Goal: Task Accomplishment & Management: Use online tool/utility

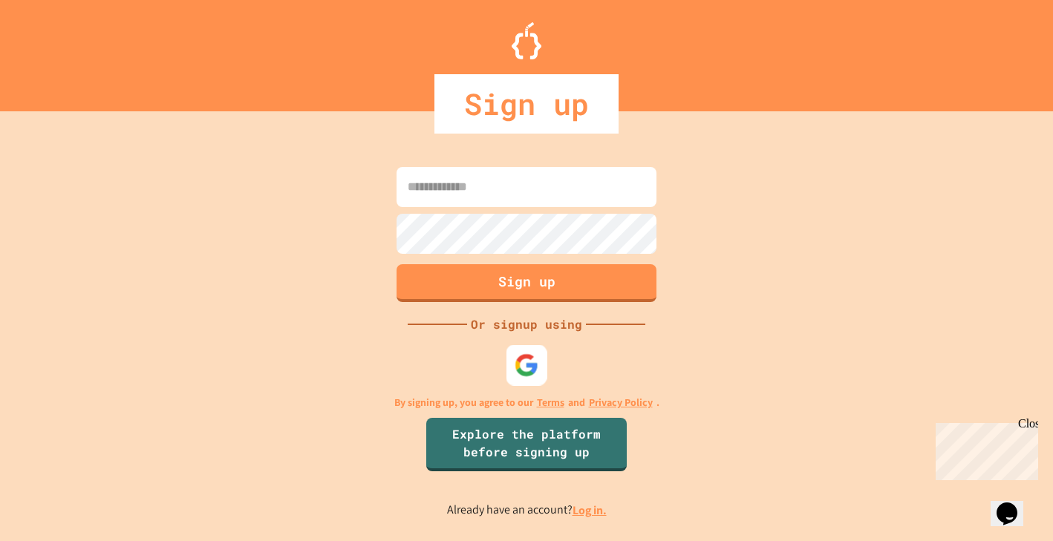
click at [525, 371] on img at bounding box center [526, 365] width 24 height 24
click at [532, 363] on img at bounding box center [526, 365] width 24 height 24
click at [537, 370] on img at bounding box center [526, 365] width 24 height 24
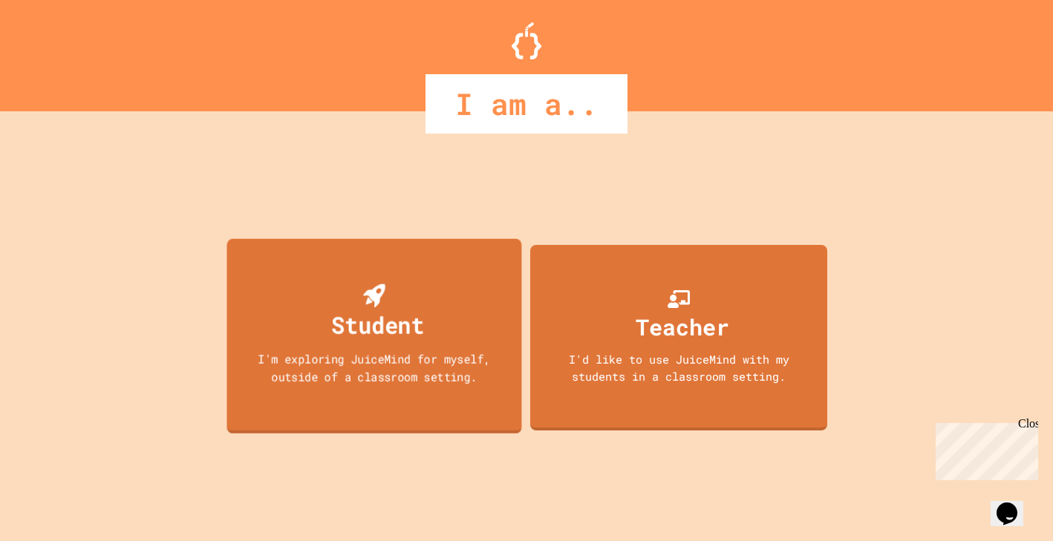
click at [441, 321] on div "Student I'm exploring JuiceMind for myself, outside of a classroom setting." at bounding box center [373, 335] width 295 height 195
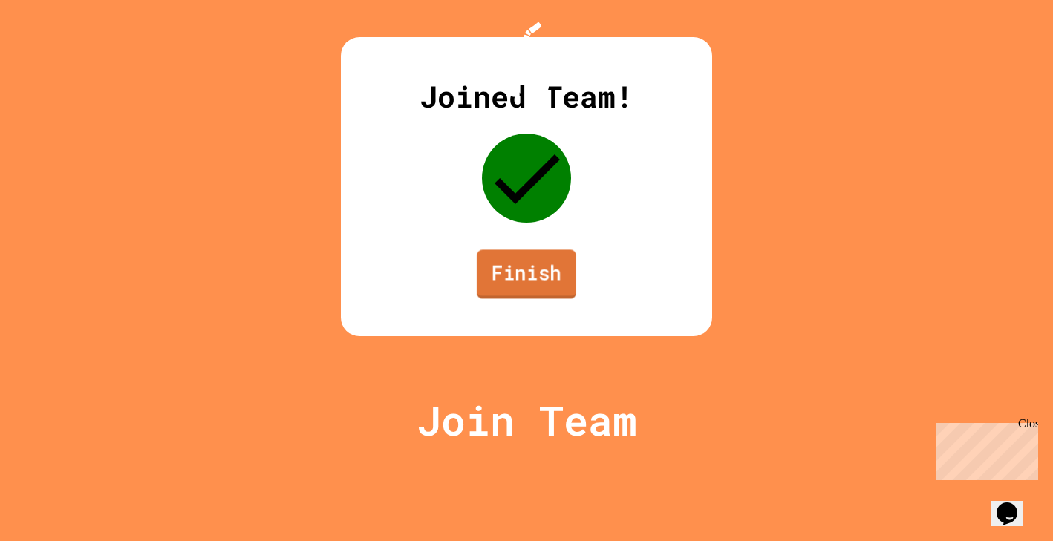
click at [526, 298] on link "Finish" at bounding box center [526, 273] width 99 height 49
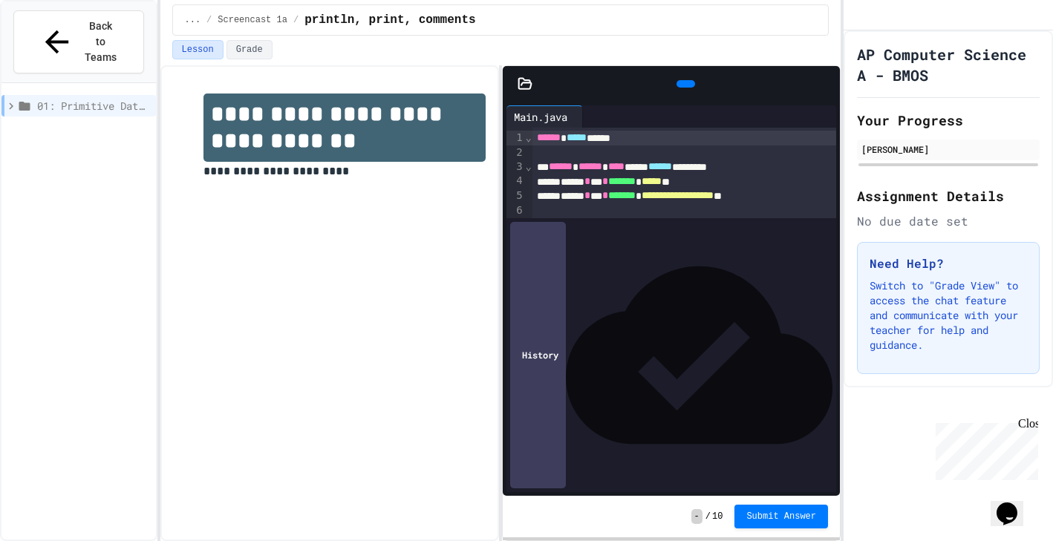
click at [690, 88] on icon at bounding box center [694, 93] width 8 height 10
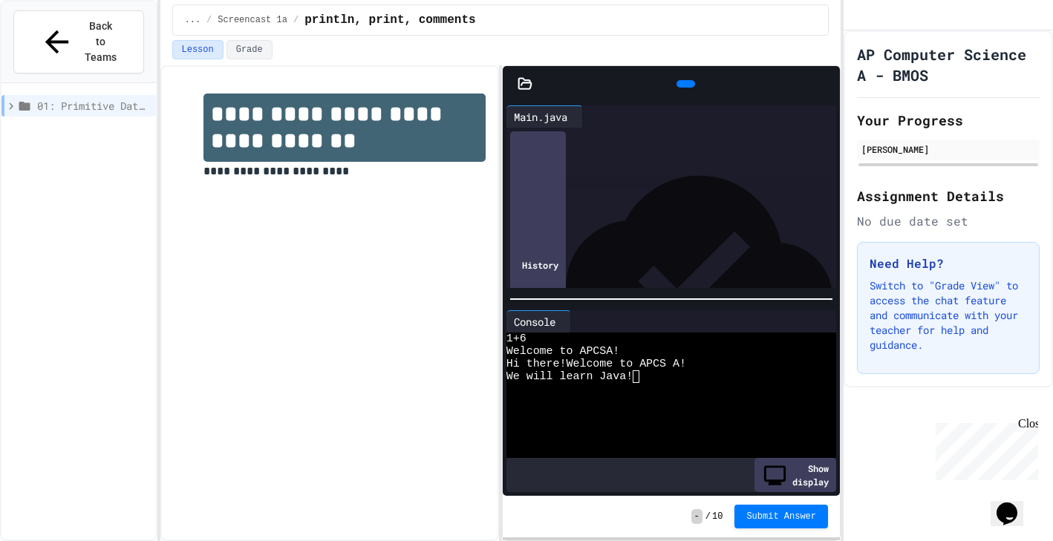
click at [676, 220] on span "**********" at bounding box center [655, 225] width 42 height 10
click at [690, 88] on icon at bounding box center [694, 93] width 8 height 10
click at [10, 99] on icon at bounding box center [10, 105] width 13 height 13
click at [79, 151] on span "Lab 1.1: Fix Hello, World!" at bounding box center [96, 159] width 108 height 16
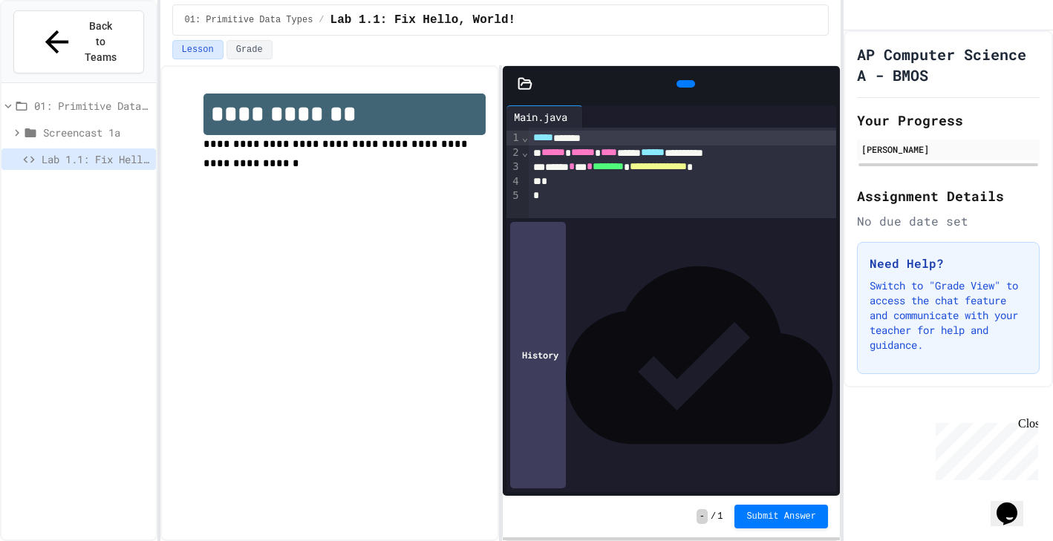
click at [676, 82] on div at bounding box center [685, 83] width 19 height 7
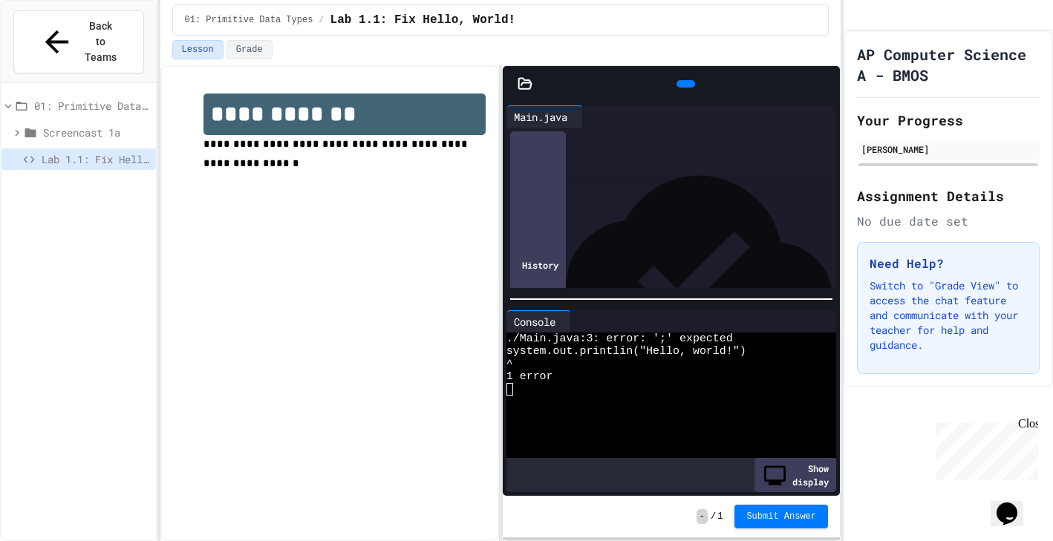
click at [778, 167] on div "**********" at bounding box center [682, 167] width 307 height 15
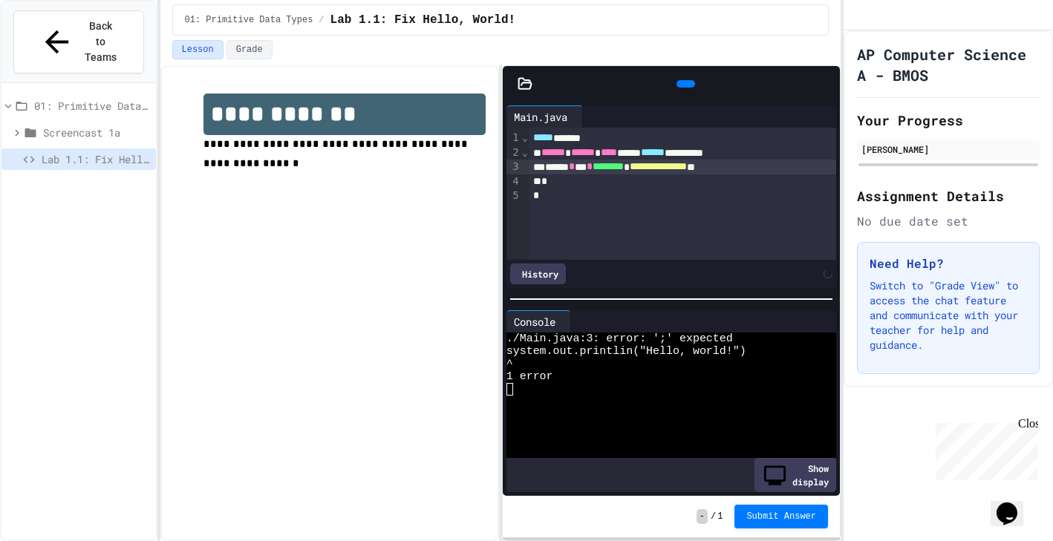
click at [690, 88] on icon at bounding box center [694, 93] width 8 height 10
